Goal: Answer question/provide support

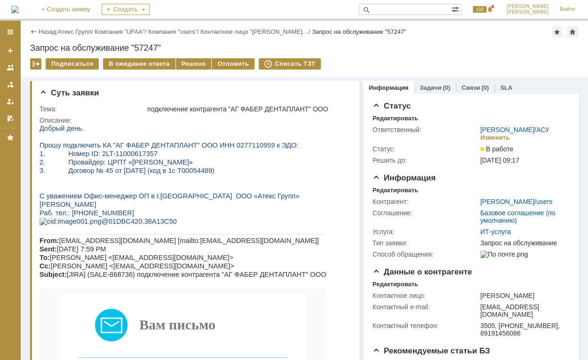
click at [224, 147] on span "Прошу подключить КА "АГ ФАБЕР ДЕНТАПЛАНТ" ООО ИНН 0277110959 к ЭДО:" at bounding box center [168, 145] width 259 height 8
copy span "0277110959"
click at [189, 65] on div "Решено" at bounding box center [194, 63] width 36 height 11
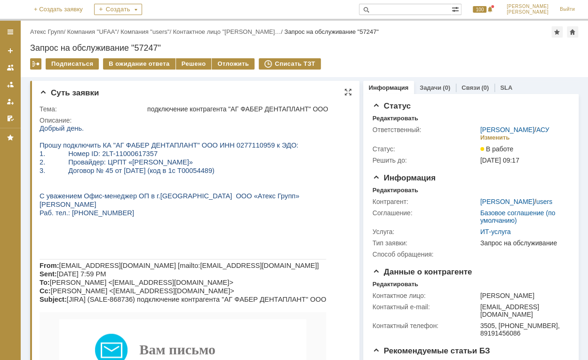
click at [96, 163] on span "2. Провайдер: ЦРПТ «ЭДО ЛАЙТ»" at bounding box center [115, 162] width 153 height 8
click at [224, 146] on span "Прошу подключить КА "АГ ФАБЕР ДЕНТАПЛАНТ" ООО ИНН 0277110959 к ЭДО:" at bounding box center [168, 145] width 259 height 8
copy span "0277110959"
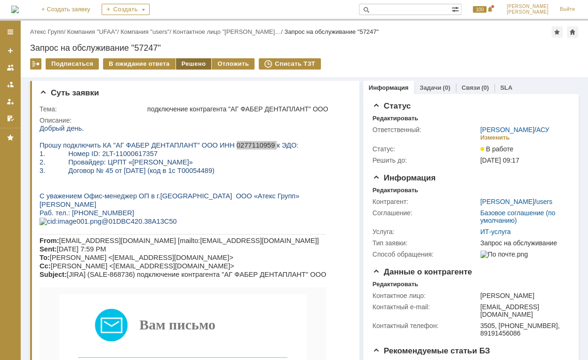
click at [179, 63] on div "Решено" at bounding box center [194, 63] width 36 height 11
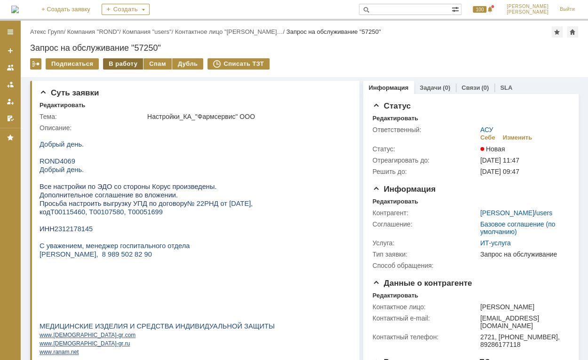
click at [122, 62] on div "В работу" at bounding box center [123, 63] width 40 height 11
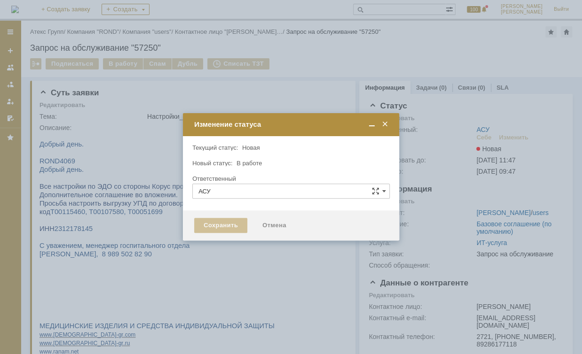
type input "[PERSON_NAME]"
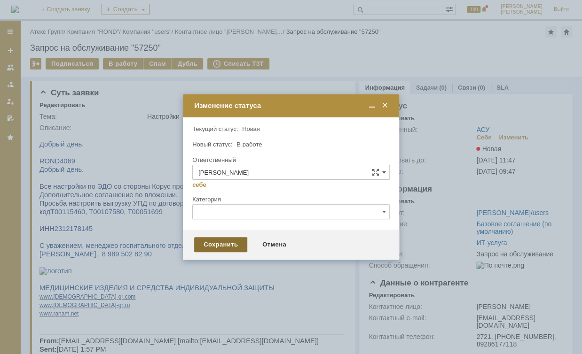
click at [228, 247] on div "Сохранить" at bounding box center [220, 244] width 53 height 15
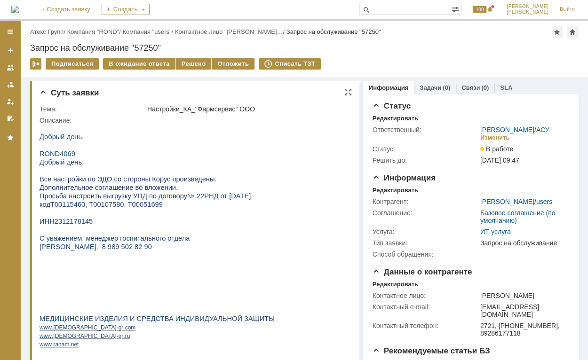
click at [71, 221] on span "2312178145" at bounding box center [74, 222] width 39 height 8
click at [71, 223] on span "2312178145" at bounding box center [74, 222] width 39 height 8
copy span "2312178145"
click at [71, 205] on span "Т00115460, Т00107580, Т00051699" at bounding box center [106, 205] width 112 height 8
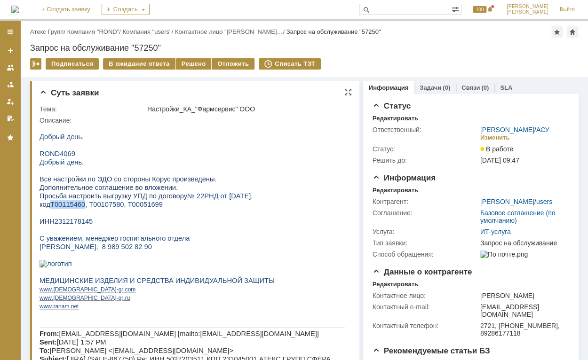
click at [71, 205] on span "Т00115460, Т00107580, Т00051699" at bounding box center [106, 205] width 112 height 8
copy span "Т00115460"
click at [103, 207] on span "Т00115460, Т00107580, Т00051699" at bounding box center [106, 205] width 112 height 8
click at [103, 205] on span "Т00115460, Т00107580, Т00051699" at bounding box center [106, 205] width 112 height 8
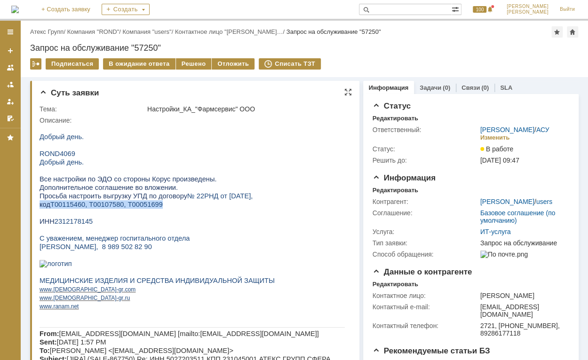
click at [103, 204] on span "Т00115460, Т00107580, Т00051699" at bounding box center [106, 205] width 112 height 8
click at [103, 207] on span "Т00115460, Т00107580, Т00051699" at bounding box center [106, 205] width 112 height 8
click at [103, 206] on span "Т00115460, Т00107580, Т00051699" at bounding box center [106, 205] width 112 height 8
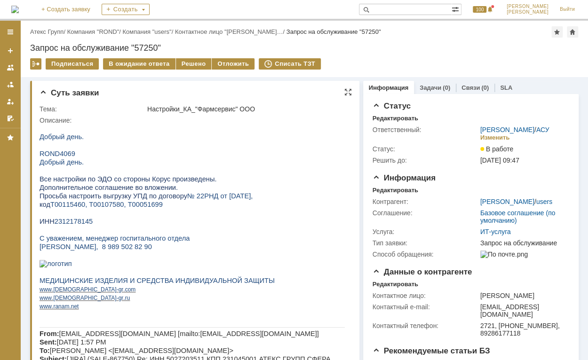
click at [105, 206] on span "Т00115460, Т00107580, Т00051699" at bounding box center [106, 205] width 112 height 8
copy span "Т00107580"
click at [148, 207] on span "Т00115460, Т00107580, Т00051699" at bounding box center [106, 205] width 112 height 8
copy span "Т00051699"
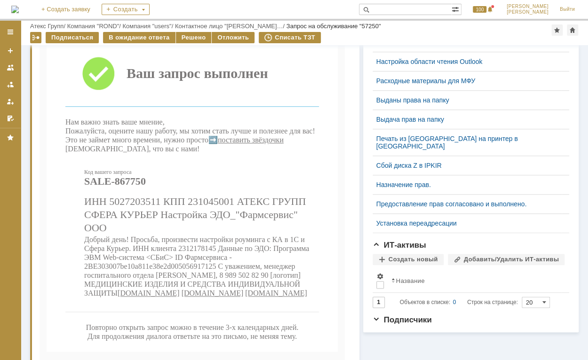
scroll to position [376, 0]
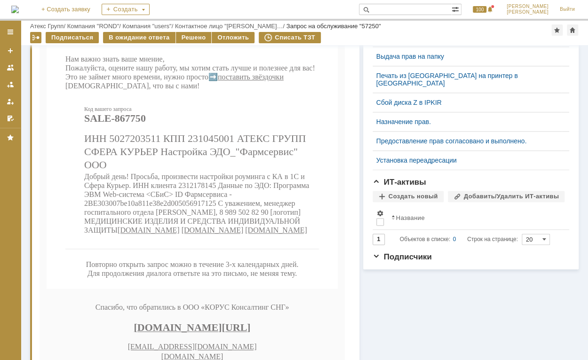
click at [202, 234] on span "Добрый день! Просьба, произвести настройки роуминга с КА в 1С и Сфера Курьер. И…" at bounding box center [196, 204] width 225 height 62
copy span "2312178145"
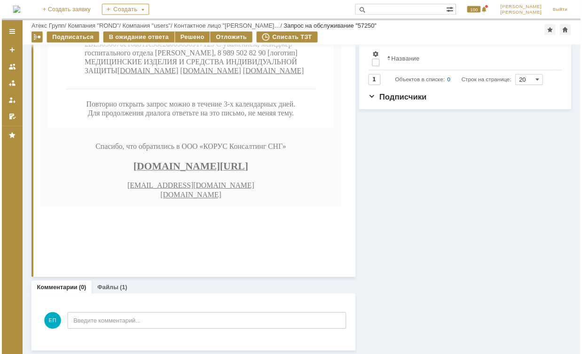
scroll to position [472, 0]
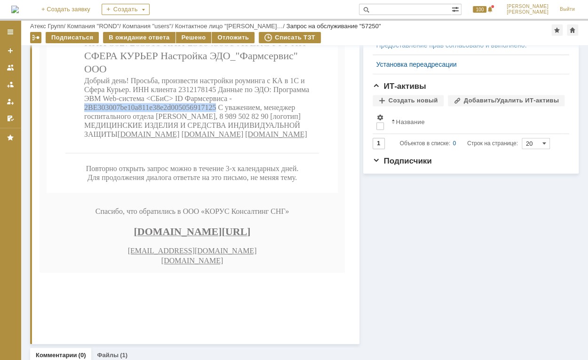
drag, startPoint x: 85, startPoint y: 158, endPoint x: 216, endPoint y: 162, distance: 131.2
click at [216, 138] on span "Добрый день! Просьба, произвести настройки роуминга с КА в 1С и Сфера Курьер. И…" at bounding box center [196, 108] width 225 height 62
copy span "2BE303007be10a811e38e2d005056917125"
drag, startPoint x: 187, startPoint y: 37, endPoint x: 186, endPoint y: 30, distance: 6.6
click at [187, 37] on div "Решено" at bounding box center [194, 37] width 36 height 11
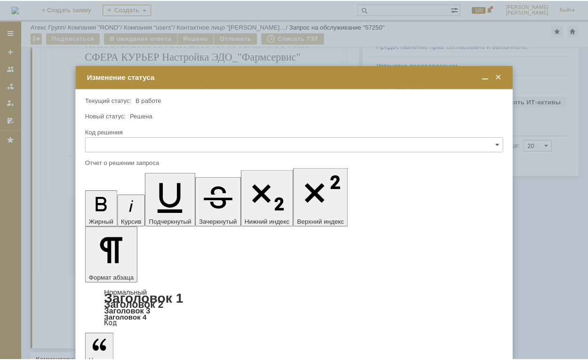
scroll to position [0, 0]
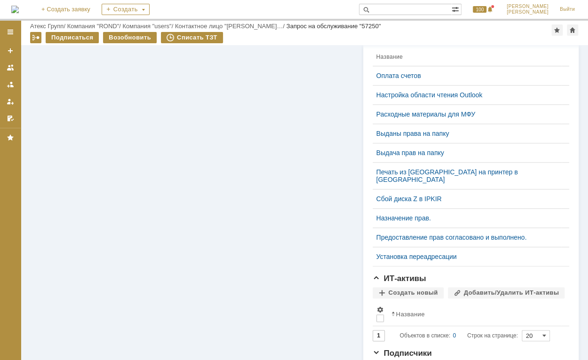
scroll to position [472, 0]
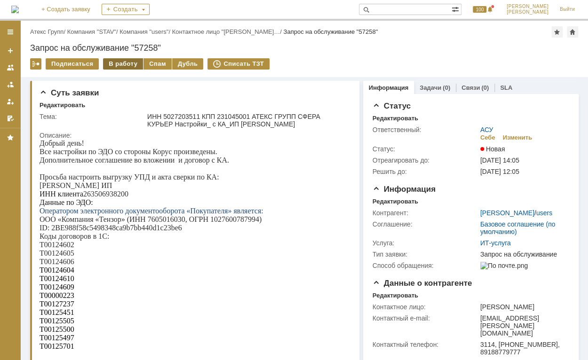
click at [125, 62] on div "В работу" at bounding box center [123, 63] width 40 height 11
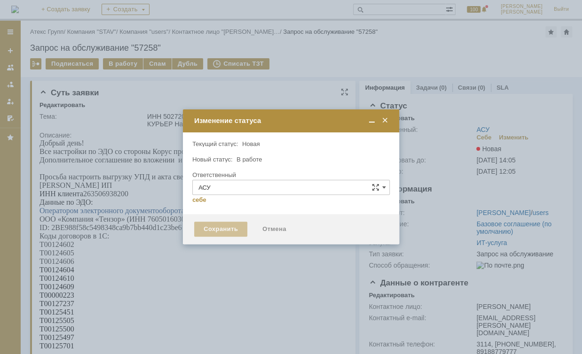
type input "[PERSON_NAME]"
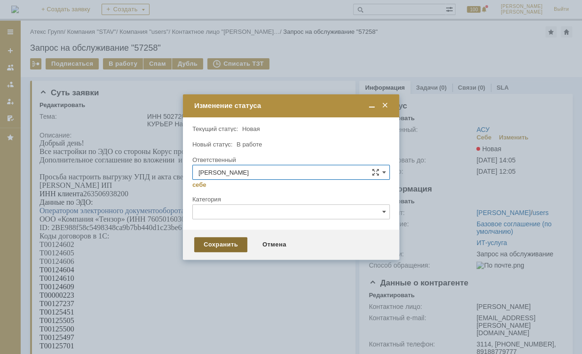
click at [216, 240] on div "Сохранить" at bounding box center [220, 244] width 53 height 15
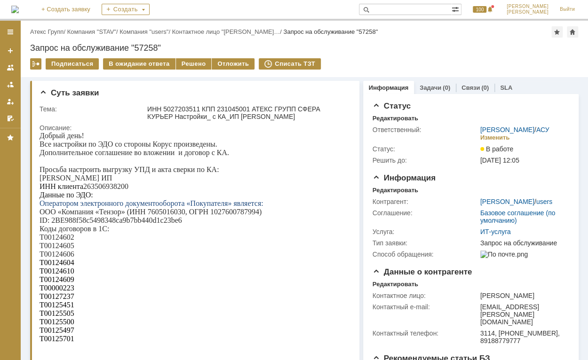
click at [104, 187] on p "ИНН клиента 263506938200" at bounding box center [191, 186] width 305 height 8
copy p "263506938200"
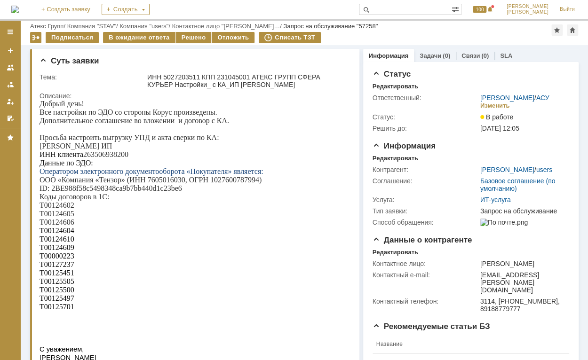
scroll to position [63, 0]
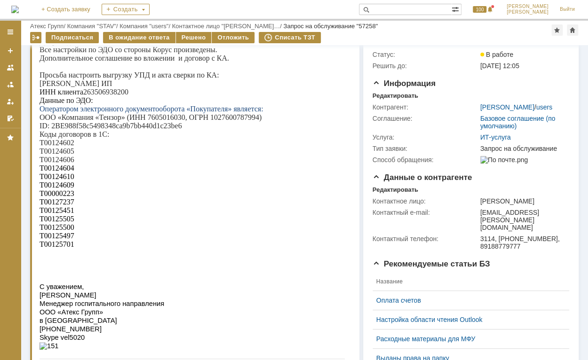
click at [66, 144] on span "Т00124602" at bounding box center [56, 143] width 35 height 8
drag, startPoint x: 63, startPoint y: 127, endPoint x: 181, endPoint y: 127, distance: 118.0
click at [181, 127] on p "ID : 2BE988f58c5498348ca9b7bb440d1c23be6" at bounding box center [191, 126] width 305 height 8
copy p "2BE988f58c5498348ca9b7bb440d1c23be6"
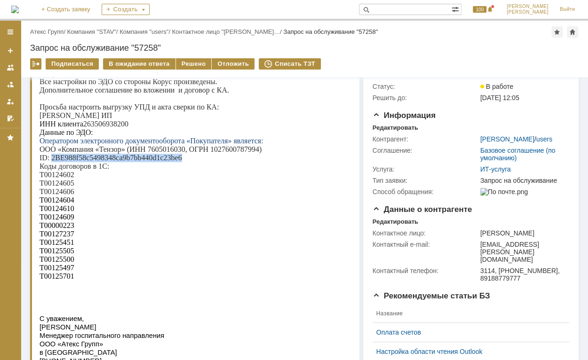
scroll to position [0, 0]
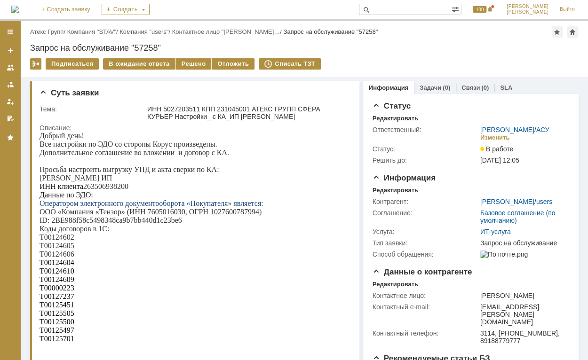
click at [113, 184] on p "ИНН клиента 263506938200" at bounding box center [191, 186] width 305 height 8
copy p "263506938200"
click at [70, 241] on span "Т00124602" at bounding box center [56, 237] width 35 height 8
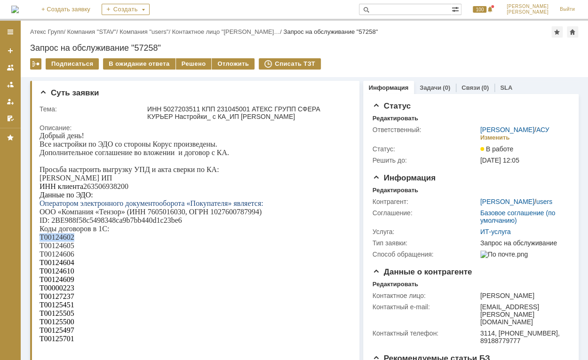
click at [70, 241] on span "Т00124602" at bounding box center [56, 237] width 35 height 8
copy span "Т00124602"
click at [59, 248] on span "Т00124605" at bounding box center [56, 246] width 35 height 8
copy span "Т00124605"
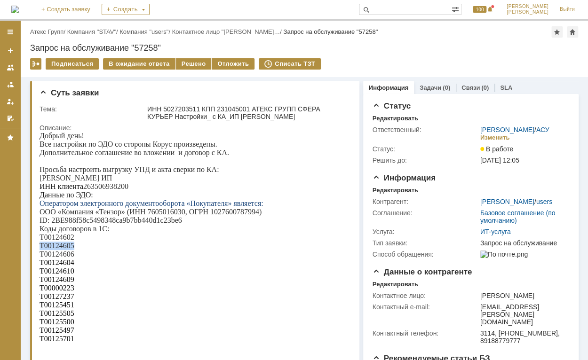
click at [67, 258] on span "Т00124606" at bounding box center [56, 254] width 35 height 8
copy span "Т00124606"
click at [65, 264] on span "Т00124604" at bounding box center [56, 263] width 35 height 8
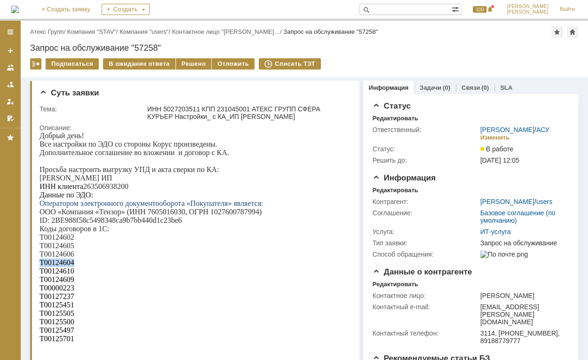
copy span "Т00124604"
click at [49, 275] on span "Т00124610" at bounding box center [56, 271] width 35 height 8
copy span "Т00124610"
click at [67, 283] on span "Т00124609" at bounding box center [56, 279] width 35 height 8
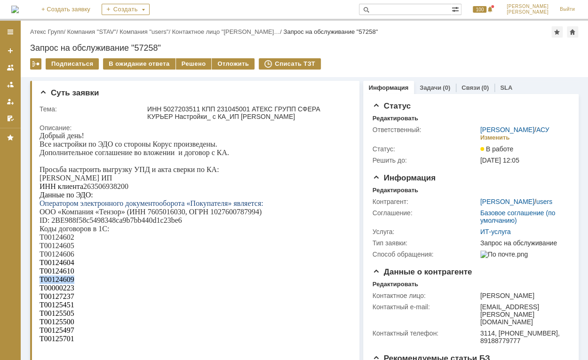
click at [67, 283] on span "Т00124609" at bounding box center [56, 279] width 35 height 8
copy span "Т00124609"
click at [58, 290] on span "Т00000223" at bounding box center [56, 288] width 35 height 8
drag, startPoint x: 58, startPoint y: 290, endPoint x: 65, endPoint y: 291, distance: 7.1
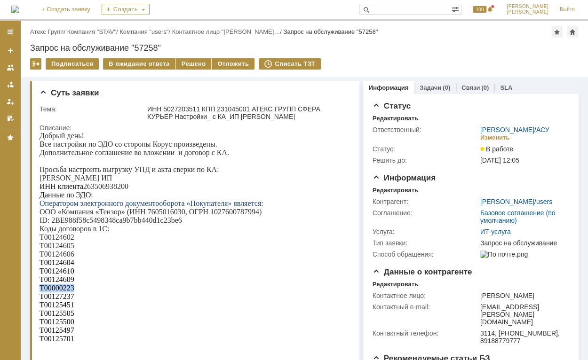
click at [65, 291] on span "Т00000223" at bounding box center [56, 288] width 35 height 8
click at [63, 299] on span "Т00127237" at bounding box center [56, 296] width 35 height 8
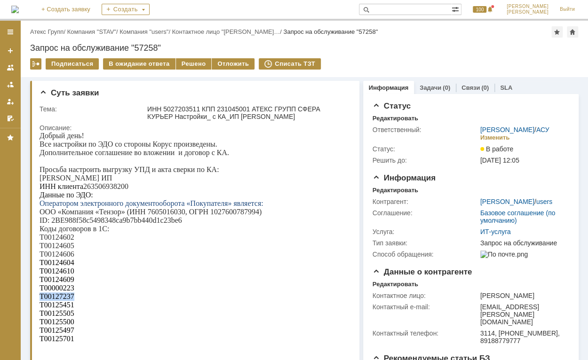
scroll to position [125, 0]
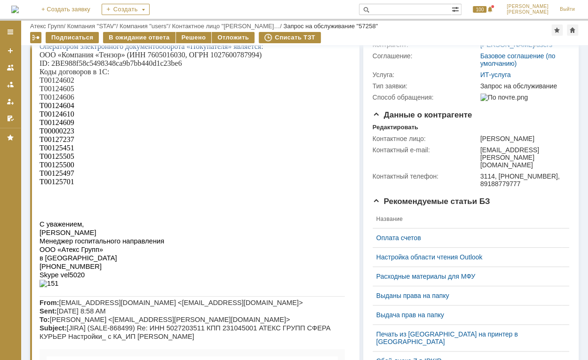
click at [60, 152] on span "Т00125451" at bounding box center [56, 148] width 35 height 8
click at [66, 160] on span "Т00125505" at bounding box center [56, 156] width 35 height 8
click at [68, 167] on span "Т00125500" at bounding box center [56, 165] width 35 height 8
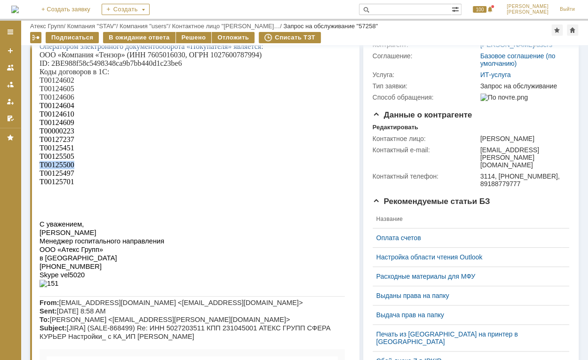
click at [68, 167] on span "Т00125500" at bounding box center [56, 165] width 35 height 8
click at [68, 177] on span "Т00125497" at bounding box center [56, 173] width 35 height 8
click at [66, 178] on p "Т00125497" at bounding box center [191, 173] width 305 height 8
click at [49, 174] on span "Т00125497" at bounding box center [56, 173] width 35 height 8
click at [51, 177] on span "Т00125497" at bounding box center [56, 173] width 35 height 8
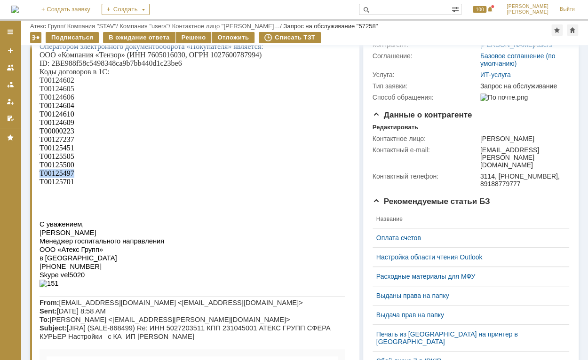
click at [51, 177] on span "Т00125497" at bounding box center [56, 173] width 35 height 8
click at [64, 186] on span "Т00125701" at bounding box center [56, 182] width 35 height 8
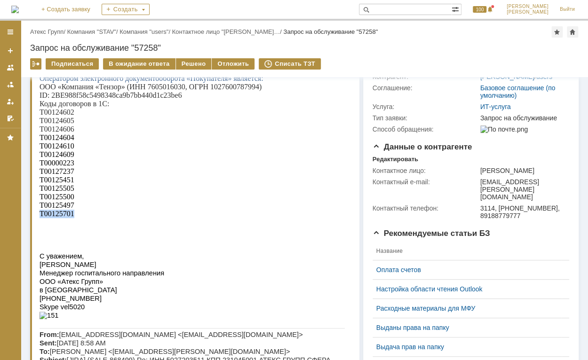
scroll to position [0, 0]
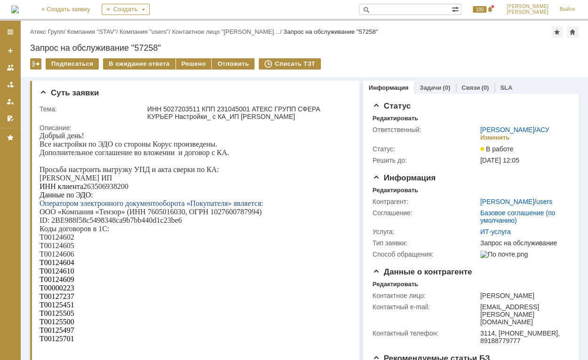
click at [111, 185] on p "ИНН клиента 263506938200" at bounding box center [191, 186] width 305 height 8
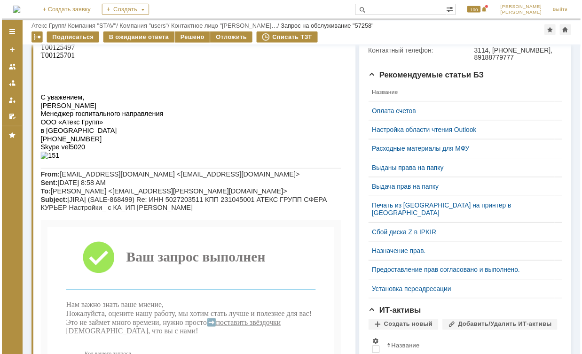
scroll to position [63, 0]
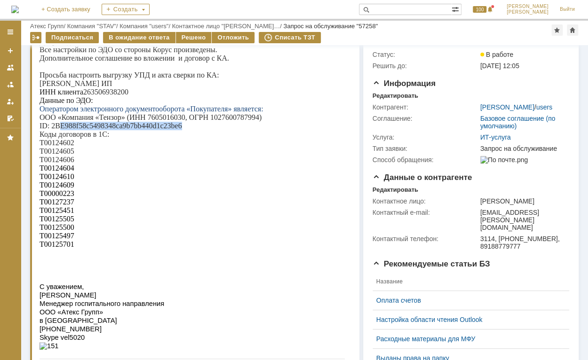
drag, startPoint x: 61, startPoint y: 127, endPoint x: 180, endPoint y: 130, distance: 119.4
click at [180, 130] on p "ID : 2BE988f58c5498348ca9b7bb440d1c23be6" at bounding box center [191, 126] width 305 height 8
click at [184, 37] on div "Решено" at bounding box center [194, 37] width 36 height 11
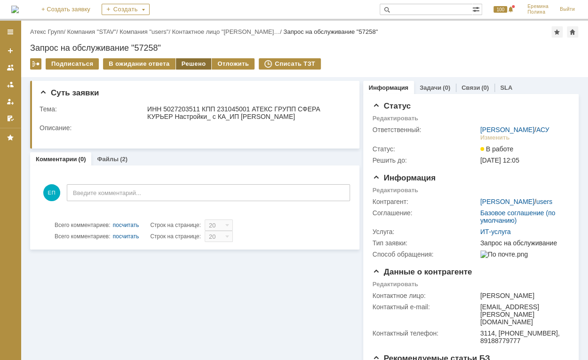
click at [202, 61] on div "Решено" at bounding box center [194, 63] width 36 height 11
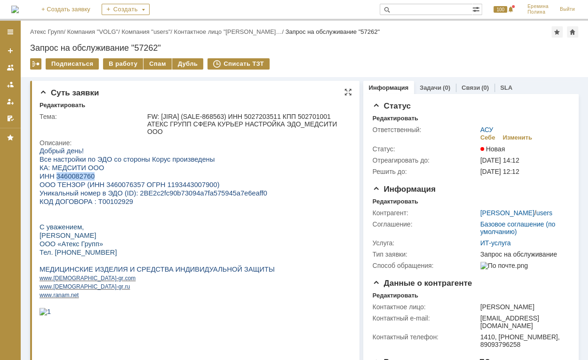
click at [66, 178] on span "ИНН 3460082760" at bounding box center [66, 177] width 55 height 8
click at [67, 179] on span "ИНН 3460082760" at bounding box center [66, 177] width 55 height 8
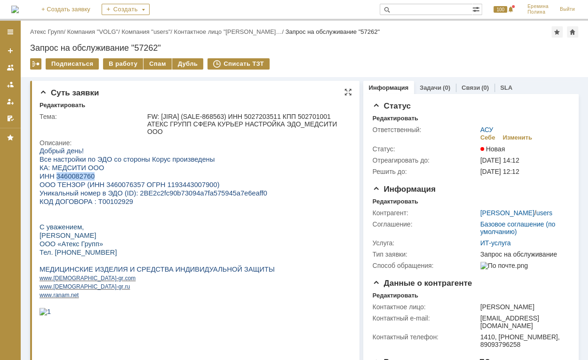
click at [67, 179] on span "ИНН 3460082760" at bounding box center [66, 177] width 55 height 8
copy span "3460082760"
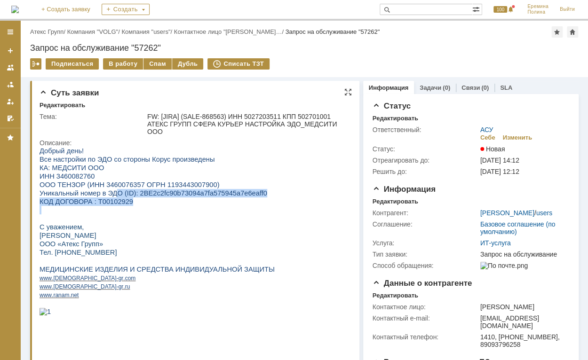
drag, startPoint x: 115, startPoint y: 209, endPoint x: 111, endPoint y: 192, distance: 17.3
drag, startPoint x: 111, startPoint y: 192, endPoint x: 127, endPoint y: 194, distance: 16.6
click at [127, 194] on span "Уникальный номер в ЭДО (ID): 2BE2c2fc90b73094a7fa575945a7e6eaff0" at bounding box center [153, 193] width 228 height 8
click at [141, 192] on span "Уникальный номер в ЭДО (ID): 2BE2c2fc90b73094a7fa575945a7e6eaff0" at bounding box center [153, 193] width 228 height 8
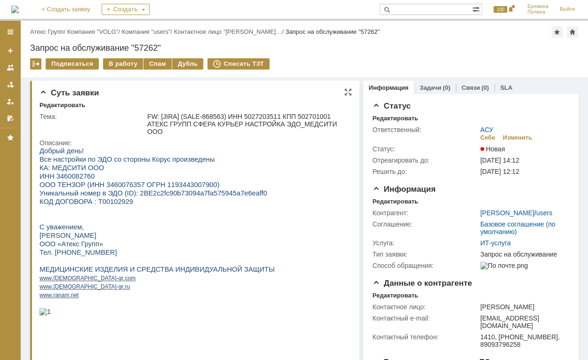
click at [141, 192] on span "Уникальный номер в ЭДО (ID): 2BE2c2fc90b73094a7fa575945a7e6eaff0" at bounding box center [153, 193] width 228 height 8
drag, startPoint x: 115, startPoint y: 174, endPoint x: 86, endPoint y: 174, distance: 29.1
click at [86, 174] on p "ИНН 3460082760" at bounding box center [191, 176] width 305 height 8
click at [83, 174] on span "ИНН 3460082760" at bounding box center [66, 177] width 55 height 8
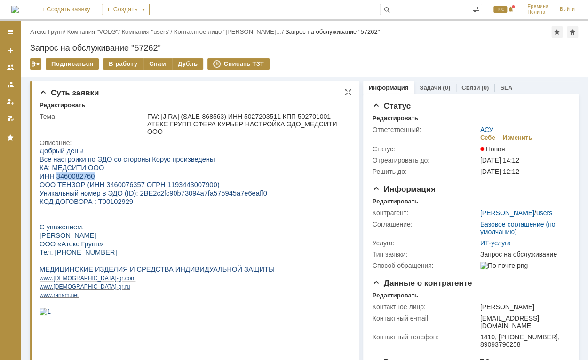
copy span "3460082760"
click at [123, 61] on div "В работу" at bounding box center [123, 63] width 40 height 11
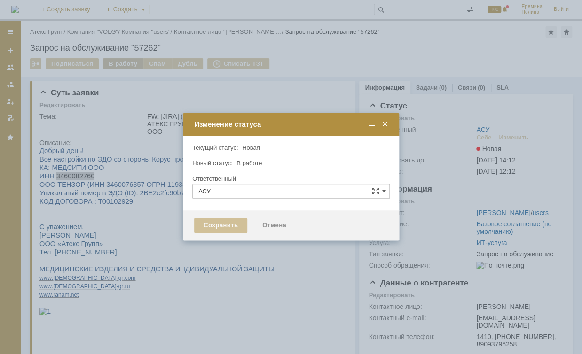
type input "[PERSON_NAME]"
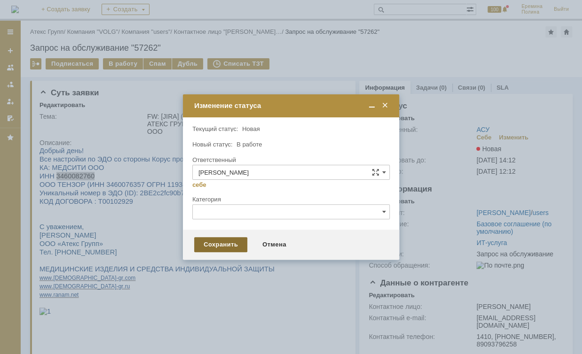
click at [231, 240] on div "Сохранить" at bounding box center [220, 244] width 53 height 15
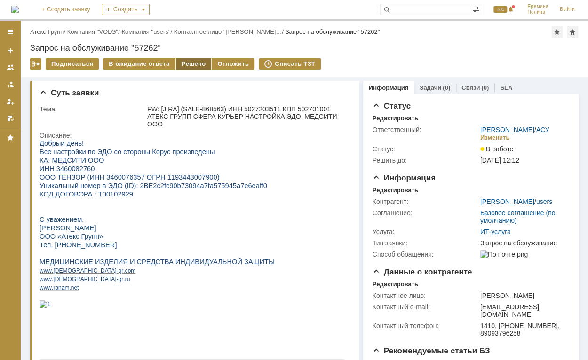
click at [187, 62] on div "Решено" at bounding box center [194, 63] width 36 height 11
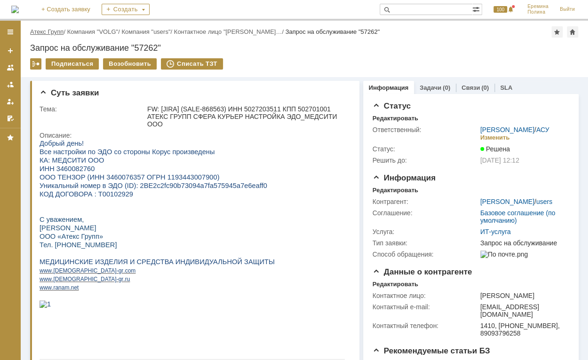
click at [50, 34] on link "Атекс Групп" at bounding box center [46, 31] width 33 height 7
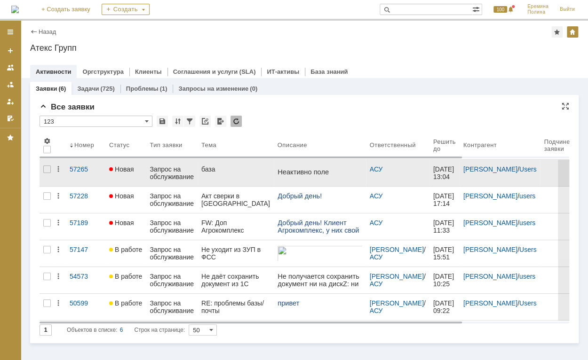
click at [164, 176] on div "Запрос на обслуживание" at bounding box center [171, 172] width 44 height 15
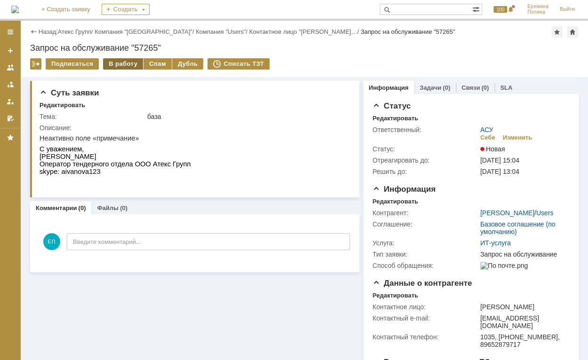
click at [120, 66] on div "В работу" at bounding box center [123, 63] width 40 height 11
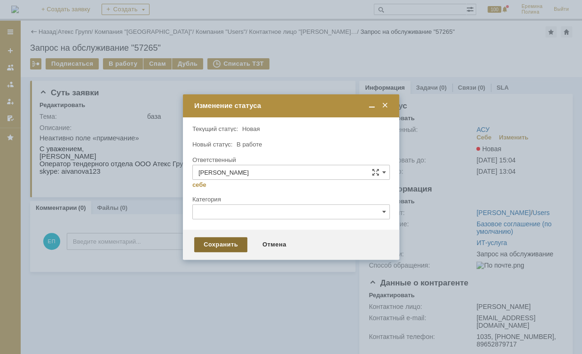
click at [220, 238] on div "Сохранить" at bounding box center [220, 244] width 53 height 15
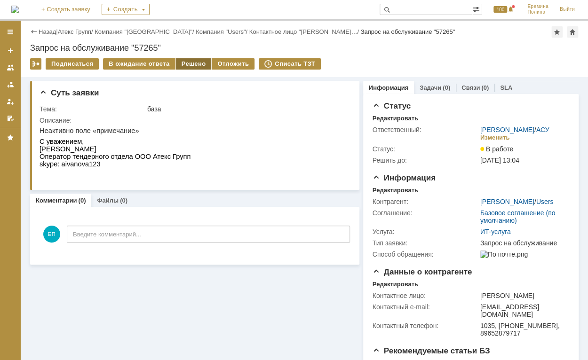
click at [180, 64] on div "Решено" at bounding box center [194, 63] width 36 height 11
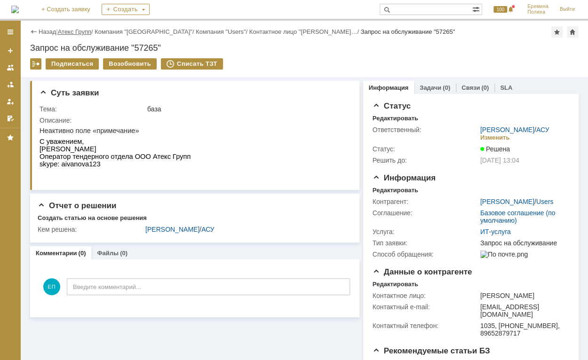
click at [71, 32] on link "Атекс Групп" at bounding box center [74, 31] width 33 height 7
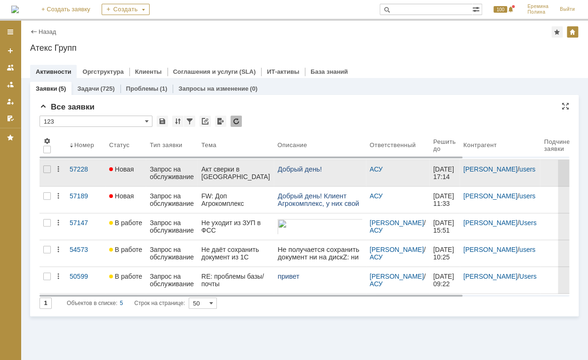
click at [167, 175] on div "Запрос на обслуживание" at bounding box center [171, 172] width 44 height 15
